Goal: Check status: Check status

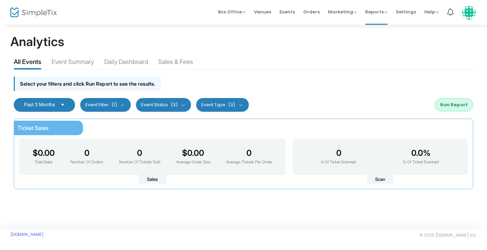
click at [48, 108] on kendo-dropdownlist "Past 3 Months" at bounding box center [44, 105] width 61 height 14
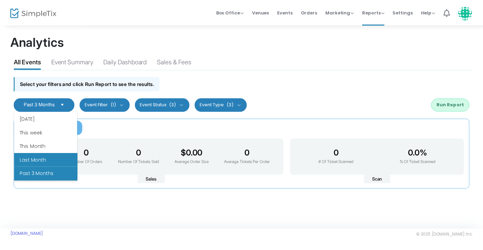
scroll to position [83, 0]
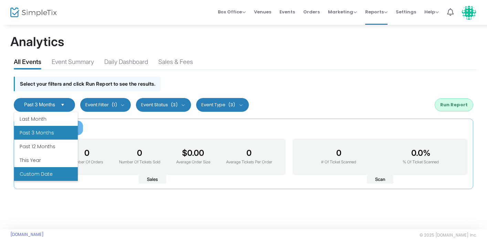
click at [41, 171] on li "Custom Date" at bounding box center [46, 174] width 64 height 14
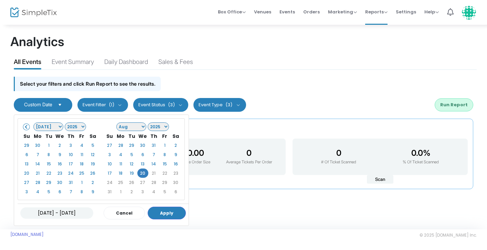
click at [52, 128] on select "Jan Feb Mar Apr May Jun [DATE] Aug Sep Oct Nov Dec" at bounding box center [48, 127] width 30 height 9
click at [77, 123] on select "1925 1926 1927 1928 1929 1930 1931 1932 1933 1934 1935 1936 1937 1938 1939 1940…" at bounding box center [76, 127] width 22 height 9
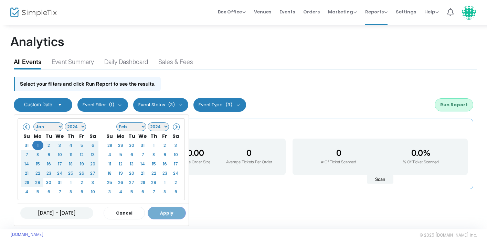
click at [124, 127] on select "Jan Feb Mar Apr May Jun [DATE] Aug Sep Oct Nov Dec" at bounding box center [131, 127] width 30 height 9
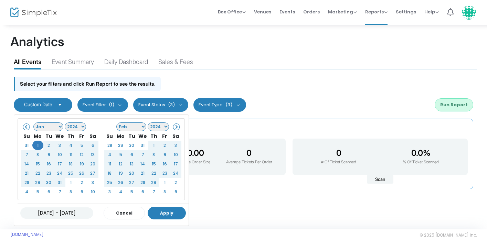
click at [165, 212] on button "Apply" at bounding box center [167, 213] width 38 height 13
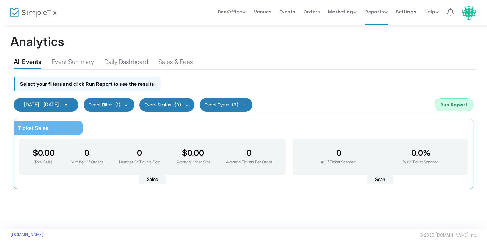
click at [456, 102] on button "Run Report" at bounding box center [454, 104] width 39 height 13
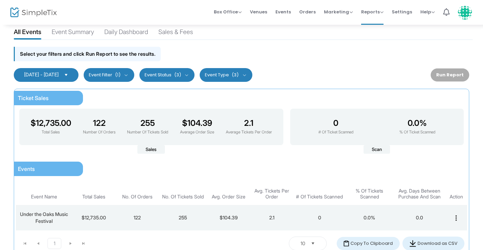
scroll to position [0, 0]
